Goal: Transaction & Acquisition: Purchase product/service

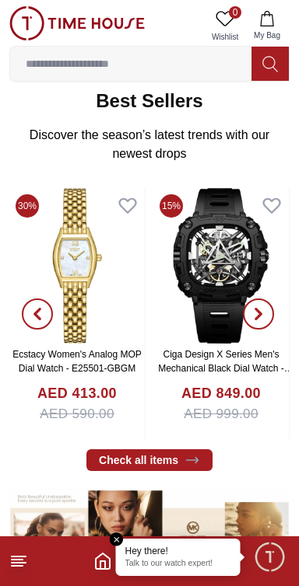
click at [134, 67] on input at bounding box center [130, 63] width 241 height 31
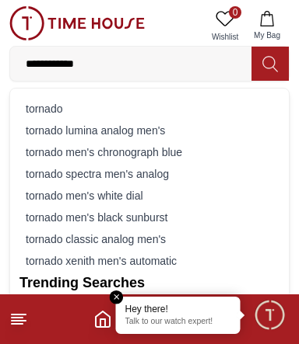
type input "**********"
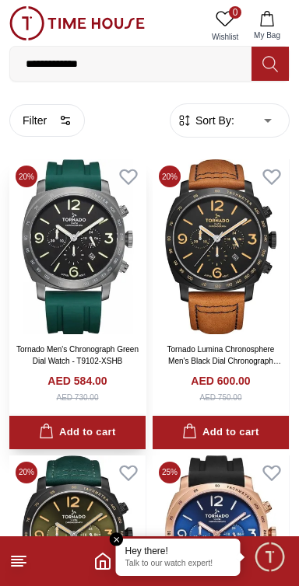
click at [81, 264] on img at bounding box center [77, 246] width 136 height 175
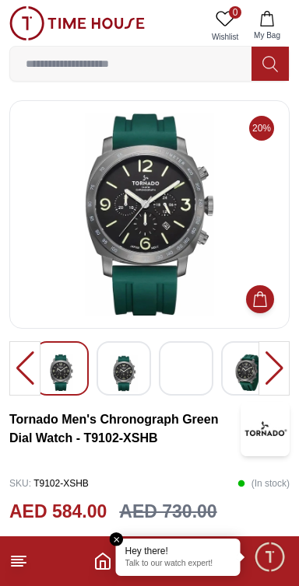
click at [127, 369] on img at bounding box center [124, 374] width 28 height 38
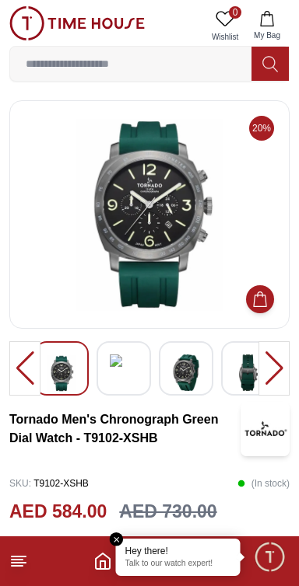
click at [139, 376] on div at bounding box center [123, 368] width 54 height 54
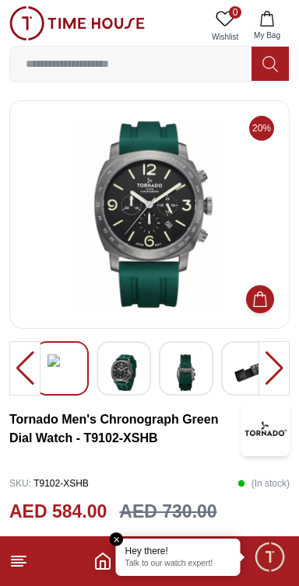
click at [134, 383] on img at bounding box center [124, 373] width 28 height 37
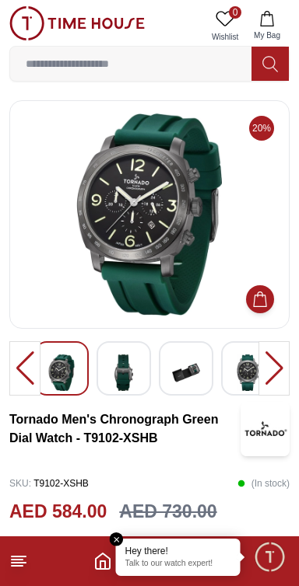
click at [196, 376] on img at bounding box center [186, 373] width 28 height 37
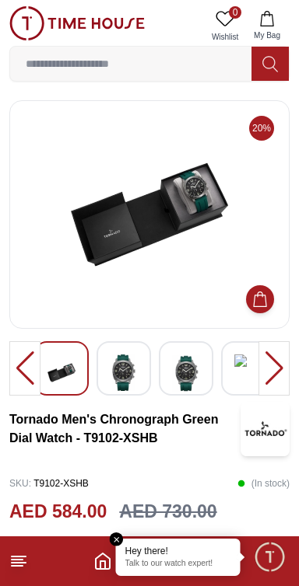
click at [123, 377] on img at bounding box center [124, 373] width 28 height 37
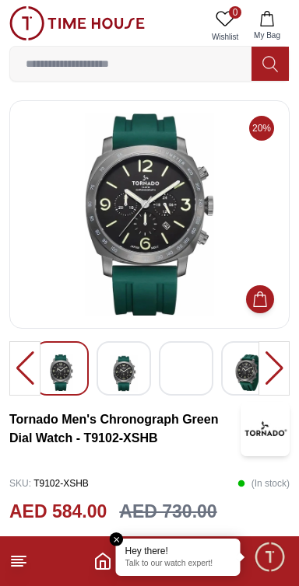
click at [190, 376] on img at bounding box center [186, 369] width 28 height 28
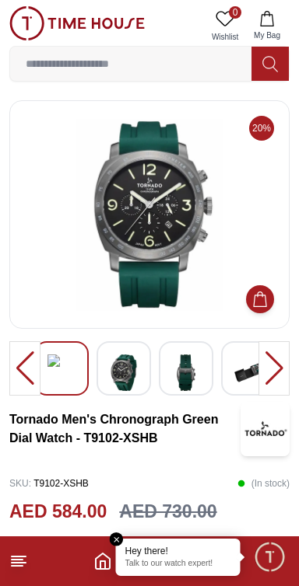
click at [194, 382] on img at bounding box center [186, 373] width 28 height 37
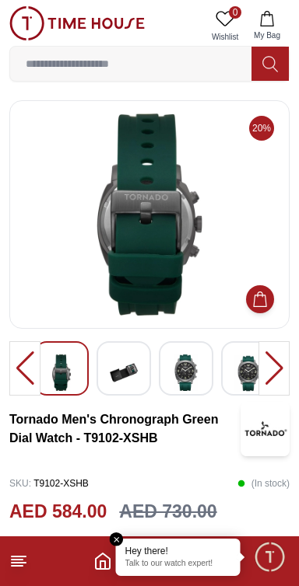
click at [253, 381] on img at bounding box center [248, 374] width 28 height 38
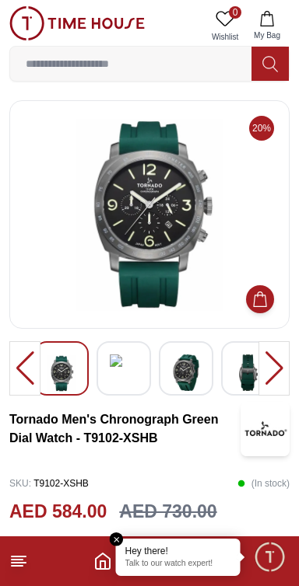
click at [282, 375] on div at bounding box center [273, 368] width 31 height 54
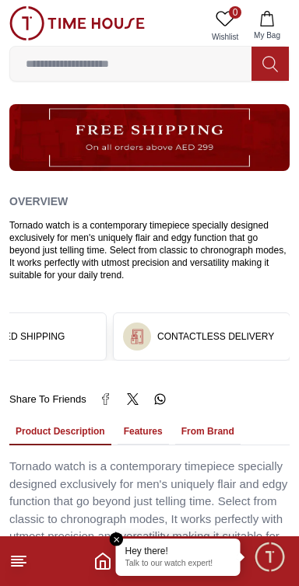
scroll to position [753, 0]
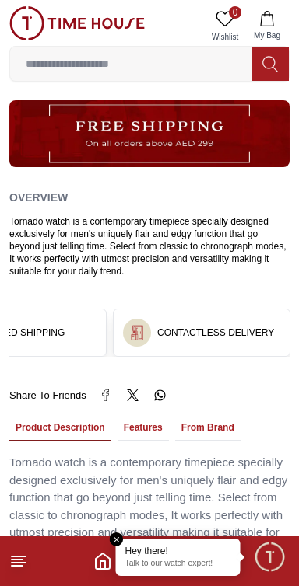
click at [144, 415] on button "Features" at bounding box center [142, 428] width 51 height 26
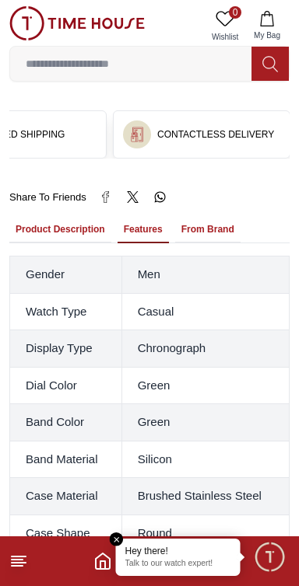
scroll to position [953, 0]
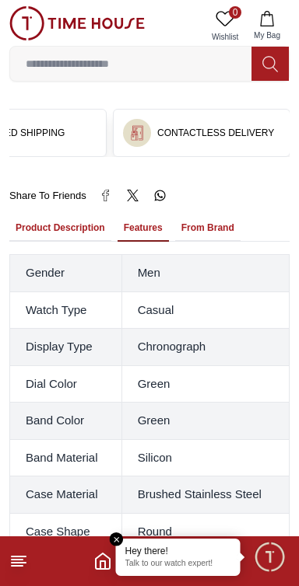
click at [206, 218] on button "From Brand" at bounding box center [207, 228] width 65 height 26
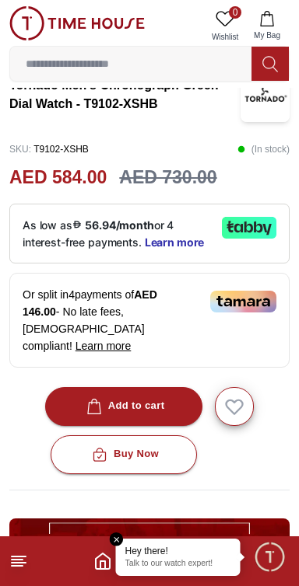
scroll to position [348, 0]
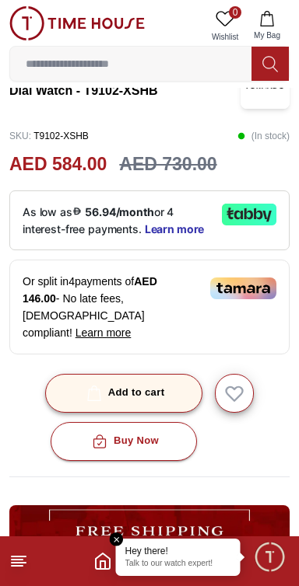
click at [151, 384] on div "Add to cart" at bounding box center [124, 393] width 82 height 18
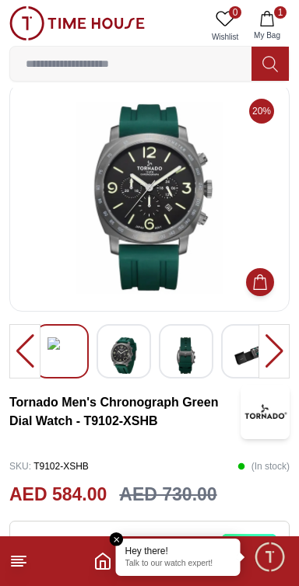
scroll to position [0, 0]
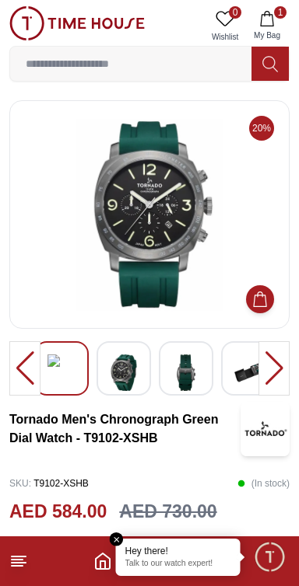
click at [277, 21] on button "1 My Bag" at bounding box center [266, 26] width 45 height 40
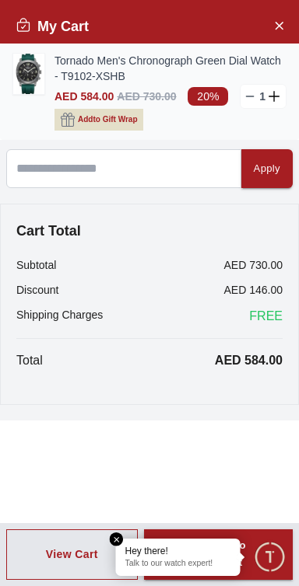
click at [107, 124] on span "Add to Gift Wrap" at bounding box center [107, 120] width 59 height 16
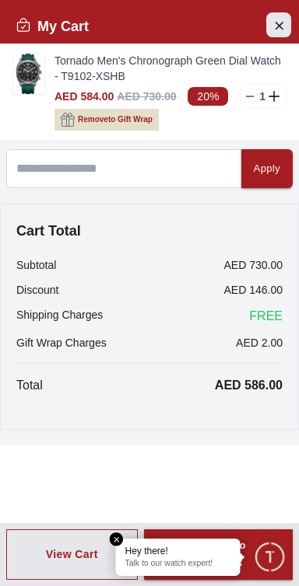
click at [278, 26] on icon "Close Account" at bounding box center [278, 25] width 7 height 7
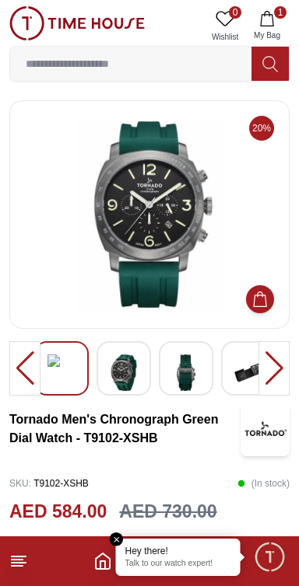
click at [279, 12] on span "1" at bounding box center [280, 12] width 12 height 12
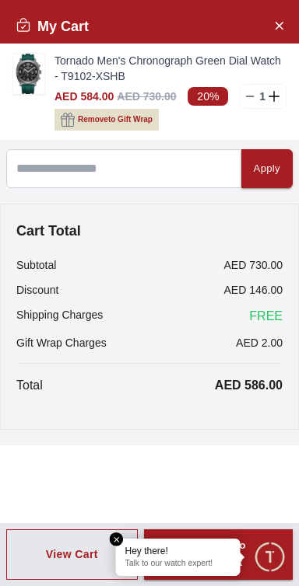
click at [203, 502] on div "My Cart Tornado Men's Chronograph Green Dial Watch - T9102-XSHB AED 584.00 AED …" at bounding box center [149, 293] width 299 height 586
click at [116, 541] on em "Close tooltip" at bounding box center [117, 540] width 14 height 14
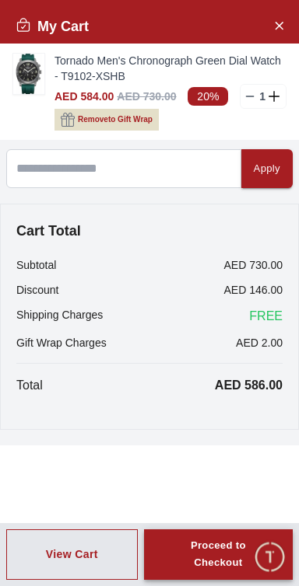
click at [234, 551] on div "Proceed to Checkout" at bounding box center [218, 555] width 93 height 36
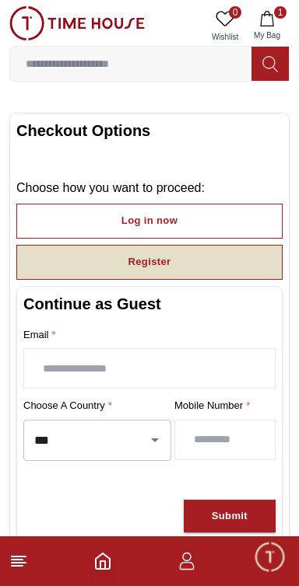
click at [196, 256] on button "Register" at bounding box center [149, 262] width 266 height 35
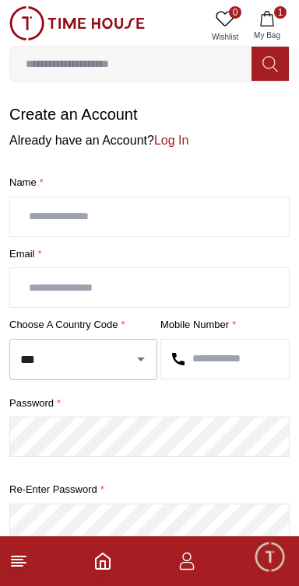
click at [198, 219] on input "text" at bounding box center [149, 217] width 278 height 39
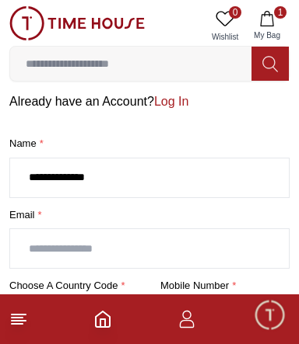
scroll to position [40, 0]
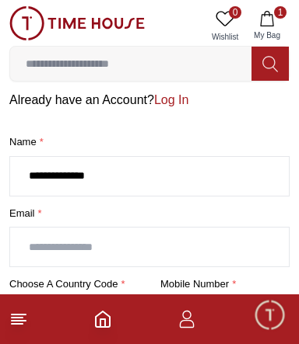
type input "**********"
click at [192, 247] on input "text" at bounding box center [149, 247] width 278 height 39
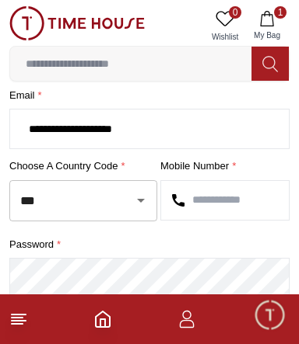
scroll to position [162, 0]
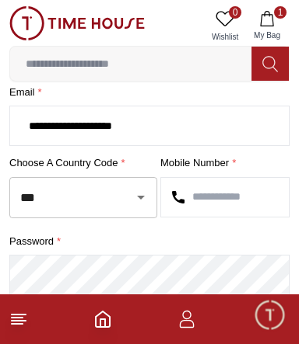
type input "**********"
click at [100, 195] on input "***" at bounding box center [61, 197] width 90 height 27
click at [225, 196] on input "text" at bounding box center [225, 197] width 128 height 39
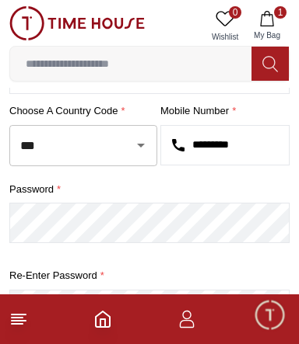
scroll to position [234, 0]
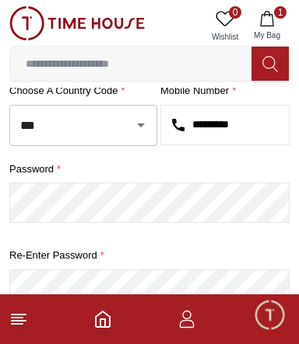
type input "*********"
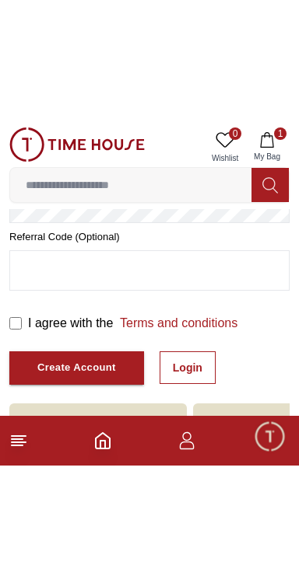
scroll to position [296, 0]
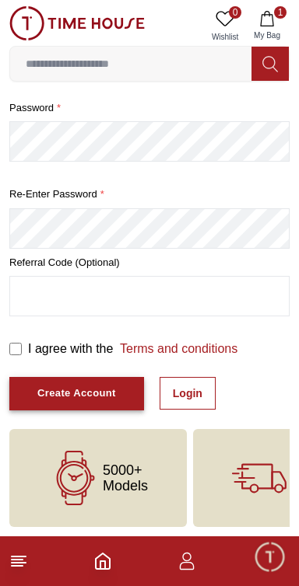
click at [105, 396] on div "Create Account" at bounding box center [76, 394] width 79 height 18
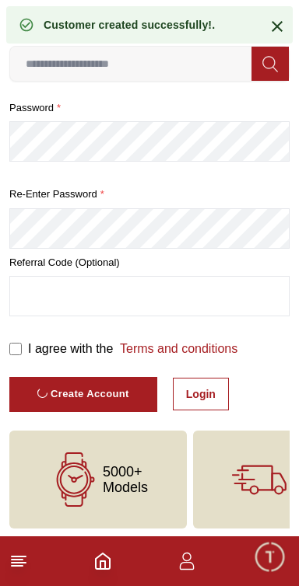
scroll to position [91, 0]
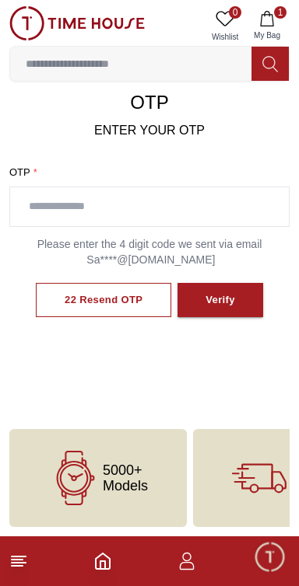
click at [127, 208] on input "text" at bounding box center [149, 206] width 278 height 39
type input "****"
click at [230, 302] on div "Verify" at bounding box center [220, 301] width 30 height 18
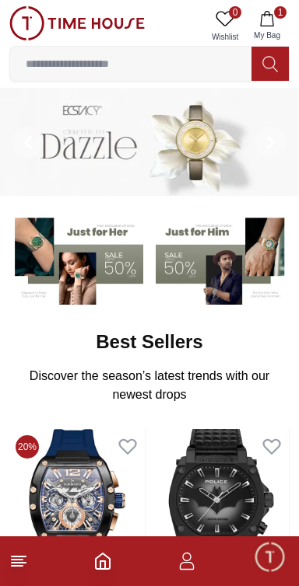
click at [273, 26] on icon "button" at bounding box center [266, 19] width 13 height 16
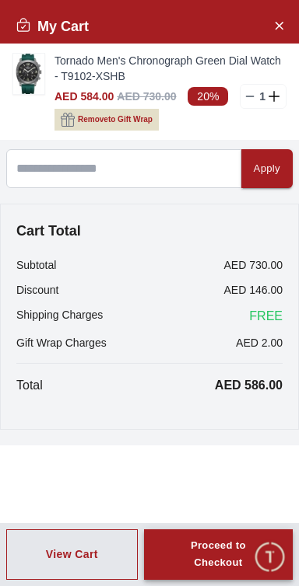
click at [243, 558] on div "Proceed to Checkout" at bounding box center [218, 555] width 93 height 36
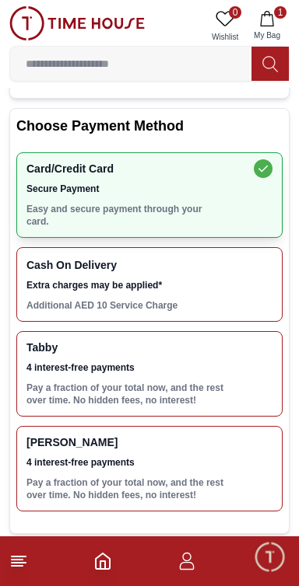
scroll to position [439, 0]
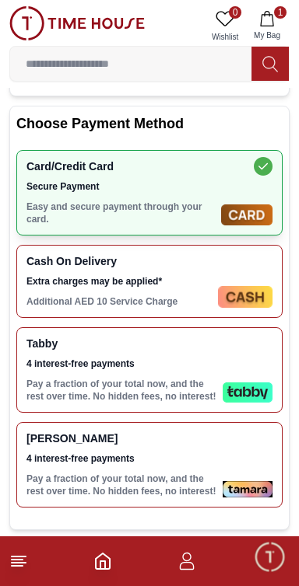
click at [220, 443] on div "[PERSON_NAME] 4 interest-free payments Pay a fraction of your total now, and th…" at bounding box center [149, 465] width 266 height 86
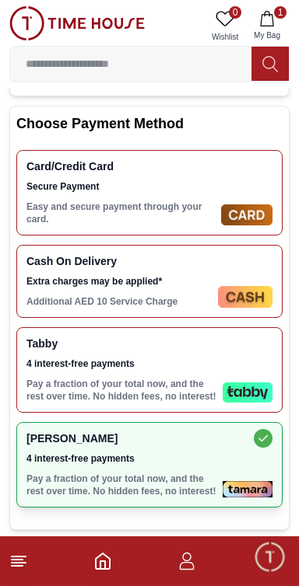
click at [212, 356] on div "Tabby 4 interest-free payments Pay a fraction of your total now, and the rest o…" at bounding box center [121, 369] width 190 height 65
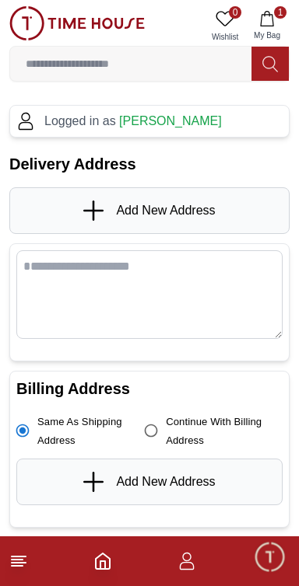
scroll to position [0, 0]
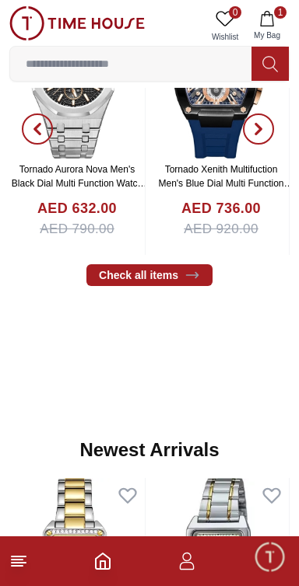
scroll to position [494, 0]
